Goal: Task Accomplishment & Management: Manage account settings

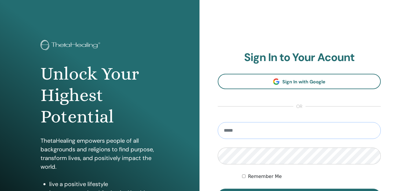
type input "**********"
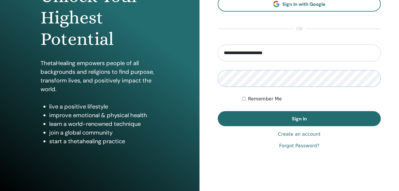
scroll to position [87, 0]
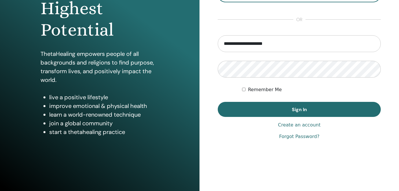
click at [255, 88] on label "Remember Me" at bounding box center [265, 89] width 34 height 7
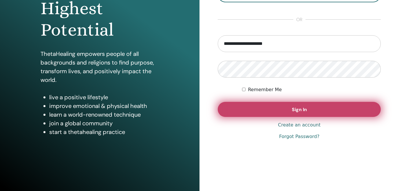
click at [263, 106] on button "Sign In" at bounding box center [299, 109] width 163 height 15
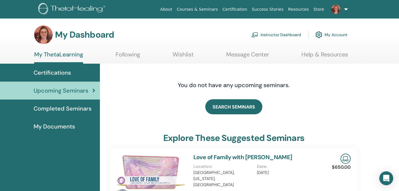
click at [273, 32] on link "Instructor Dashboard" at bounding box center [277, 34] width 50 height 13
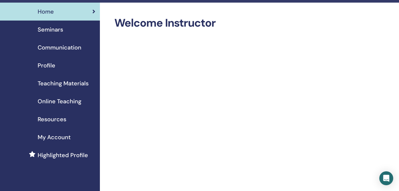
scroll to position [13, 0]
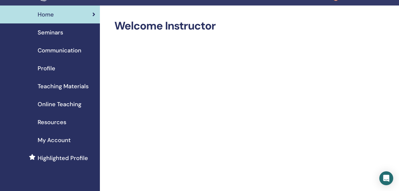
click at [54, 33] on span "Seminars" at bounding box center [51, 32] width 26 height 9
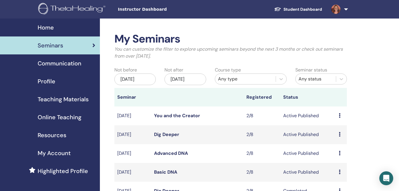
click at [340, 171] on icon at bounding box center [340, 172] width 2 height 5
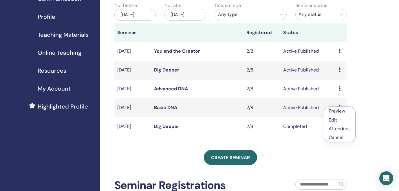
scroll to position [65, 0]
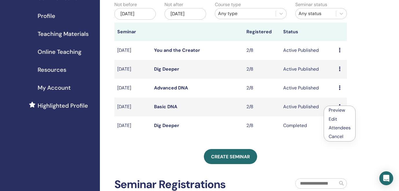
click at [336, 110] on link "Preview" at bounding box center [337, 110] width 17 height 6
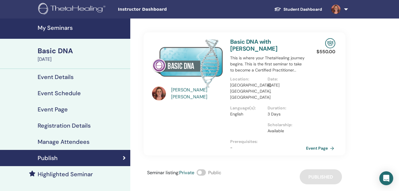
click at [318, 144] on link "Event Page" at bounding box center [321, 148] width 30 height 9
click at [47, 27] on h4 "My Seminars" at bounding box center [82, 27] width 89 height 7
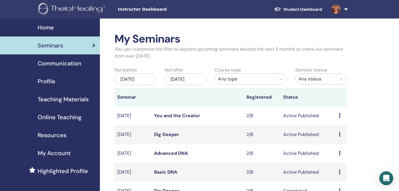
click at [339, 153] on icon at bounding box center [340, 153] width 2 height 5
click at [339, 159] on link "Preview" at bounding box center [336, 158] width 17 height 6
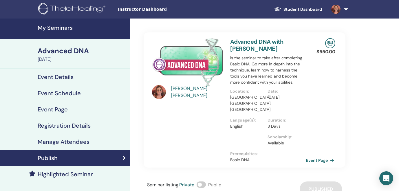
click at [314, 156] on link "Event Page" at bounding box center [321, 160] width 30 height 9
click at [50, 27] on h4 "My Seminars" at bounding box center [82, 27] width 89 height 7
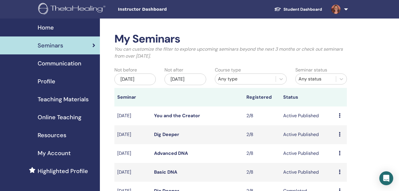
click at [163, 135] on link "Dig Deeper" at bounding box center [166, 135] width 25 height 6
click at [338, 135] on td "Preview Edit Attendees Cancel" at bounding box center [341, 134] width 11 height 19
click at [338, 134] on td "Preview Edit Attendees Cancel" at bounding box center [341, 134] width 11 height 19
click at [340, 135] on icon at bounding box center [340, 134] width 2 height 5
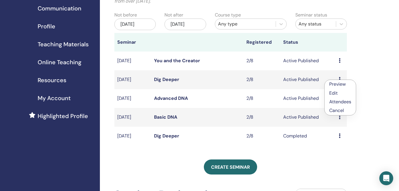
scroll to position [56, 0]
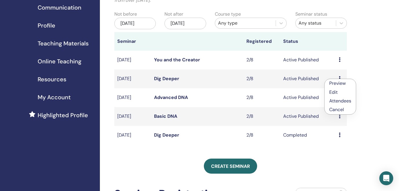
click at [337, 83] on link "Preview" at bounding box center [337, 83] width 17 height 6
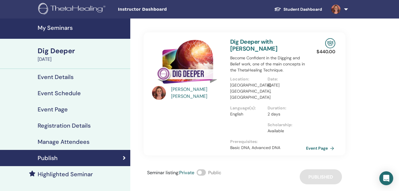
click at [323, 144] on link "Event Page" at bounding box center [321, 148] width 30 height 9
click at [59, 27] on h4 "My Seminars" at bounding box center [82, 27] width 89 height 7
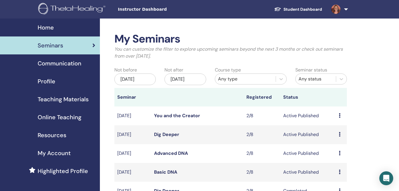
click at [339, 116] on icon at bounding box center [340, 115] width 2 height 5
click at [339, 119] on link "Preview" at bounding box center [336, 120] width 17 height 6
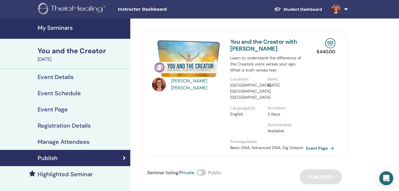
click at [316, 144] on link "Event Page" at bounding box center [321, 148] width 30 height 9
click at [343, 8] on span at bounding box center [336, 9] width 14 height 5
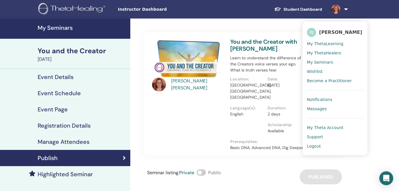
click at [323, 128] on span "My Theta Account" at bounding box center [325, 127] width 37 height 5
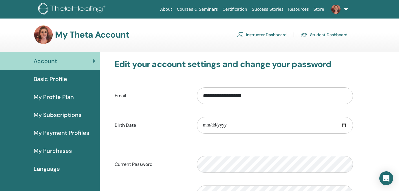
click at [40, 80] on span "Basic Profile" at bounding box center [51, 79] width 34 height 9
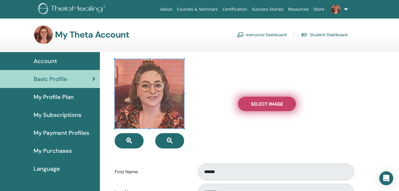
click at [269, 97] on label "Select Image" at bounding box center [267, 104] width 58 height 14
click at [269, 102] on input "Select Image" at bounding box center [267, 104] width 8 height 4
type input "**********"
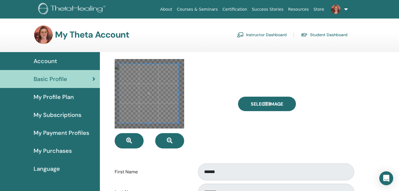
click at [118, 64] on div at bounding box center [150, 94] width 70 height 70
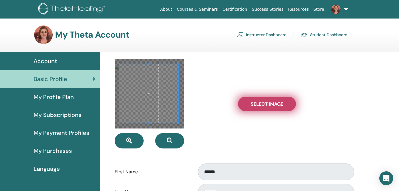
click at [250, 108] on label "Select Image" at bounding box center [267, 104] width 58 height 14
click at [263, 106] on input "Select Image" at bounding box center [267, 104] width 8 height 4
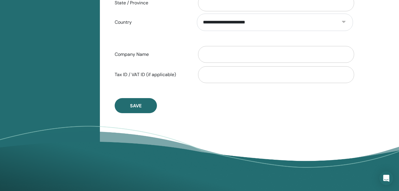
scroll to position [312, 0]
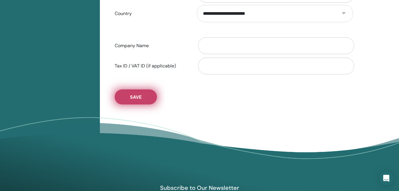
click at [134, 95] on span "Save" at bounding box center [136, 97] width 12 height 6
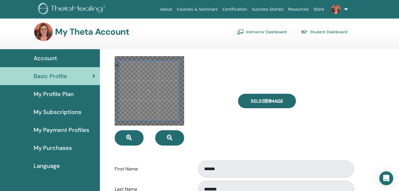
scroll to position [2, 0]
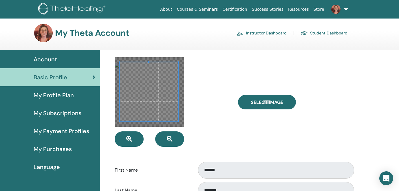
click at [249, 129] on div "Select Image" at bounding box center [296, 102] width 124 height 90
click at [190, 91] on div at bounding box center [172, 102] width 124 height 90
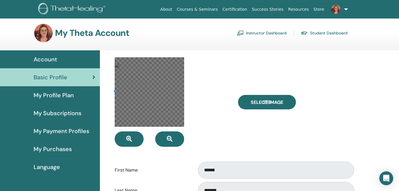
click at [200, 105] on div at bounding box center [172, 102] width 124 height 90
click at [215, 128] on div at bounding box center [172, 102] width 124 height 90
click at [323, 113] on div "Select Image" at bounding box center [296, 102] width 124 height 90
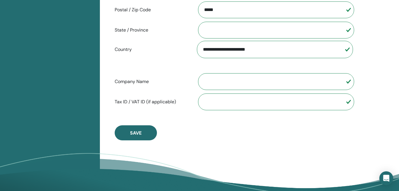
scroll to position [273, 0]
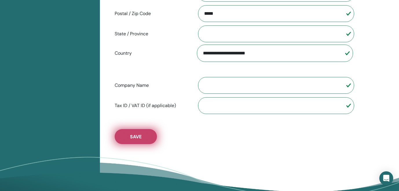
click at [130, 141] on button "Save" at bounding box center [136, 136] width 42 height 15
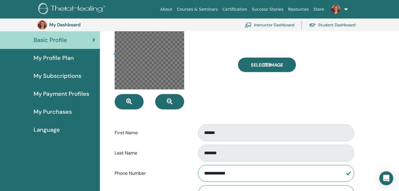
scroll to position [6, 0]
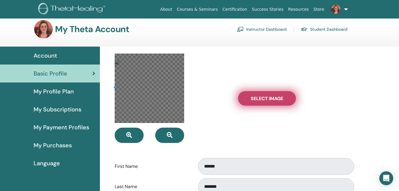
click at [263, 99] on span "Select Image" at bounding box center [267, 99] width 32 height 6
click at [263, 99] on input "Select Image" at bounding box center [267, 98] width 8 height 4
type input "**********"
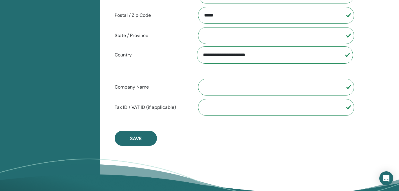
scroll to position [281, 0]
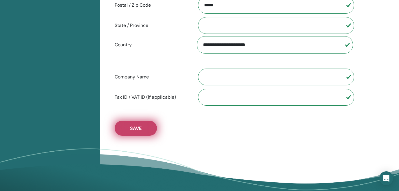
click at [139, 128] on span "Save" at bounding box center [136, 128] width 12 height 6
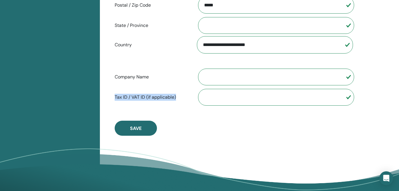
drag, startPoint x: 398, startPoint y: 138, endPoint x: 396, endPoint y: 63, distance: 75.1
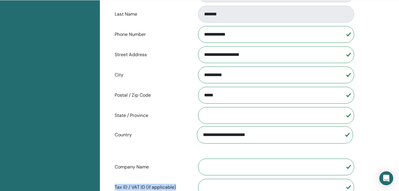
scroll to position [0, 0]
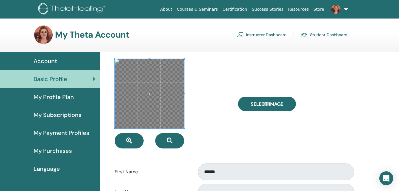
click at [265, 145] on div "Select Image" at bounding box center [296, 104] width 124 height 90
click at [51, 97] on span "My Profile Plan" at bounding box center [54, 97] width 40 height 9
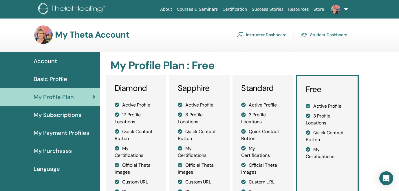
click at [49, 113] on span "My Subscriptions" at bounding box center [58, 115] width 48 height 9
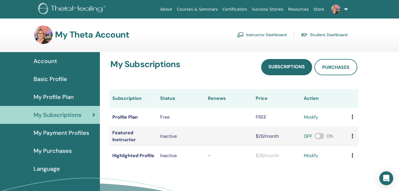
click at [51, 61] on span "Account" at bounding box center [45, 61] width 23 height 9
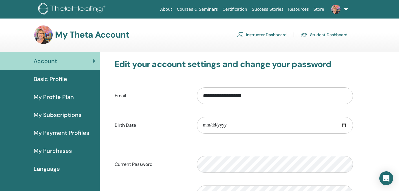
click at [339, 8] on img at bounding box center [336, 9] width 9 height 9
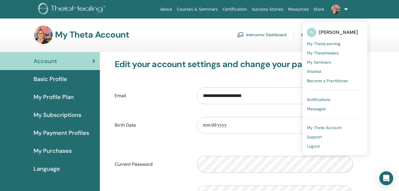
click at [319, 62] on span "My Seminars" at bounding box center [319, 62] width 24 height 5
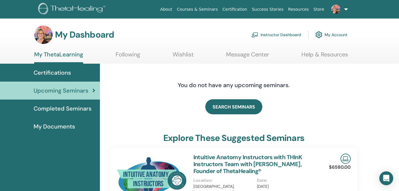
click at [59, 73] on span "Certifications" at bounding box center [52, 72] width 37 height 9
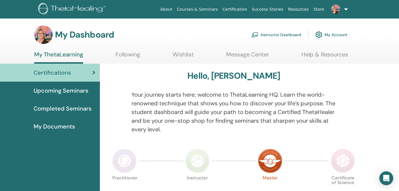
click at [51, 111] on span "Completed Seminars" at bounding box center [63, 108] width 58 height 9
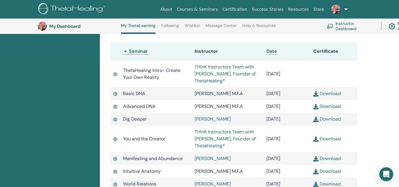
scroll to position [154, 0]
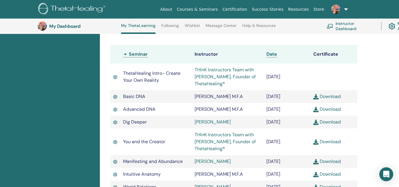
click at [214, 77] on link "THInK Instructors Team with [PERSON_NAME], Founder of ThetaHealing®" at bounding box center [225, 77] width 61 height 20
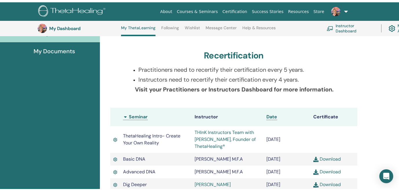
scroll to position [0, 0]
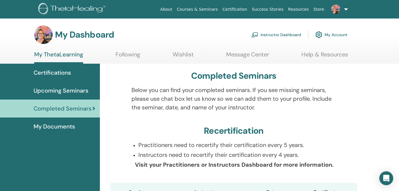
click at [57, 130] on span "My Documents" at bounding box center [54, 126] width 41 height 9
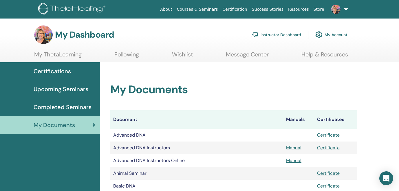
click at [57, 70] on span "Certifications" at bounding box center [52, 71] width 37 height 9
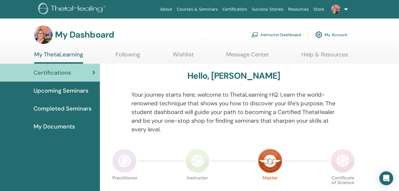
click at [71, 90] on span "Upcoming Seminars" at bounding box center [61, 90] width 55 height 9
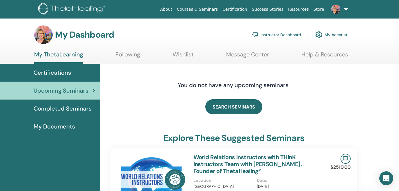
click at [168, 83] on h4 "You do not have any upcoming seminars." at bounding box center [234, 85] width 183 height 7
